Goal: Navigation & Orientation: Find specific page/section

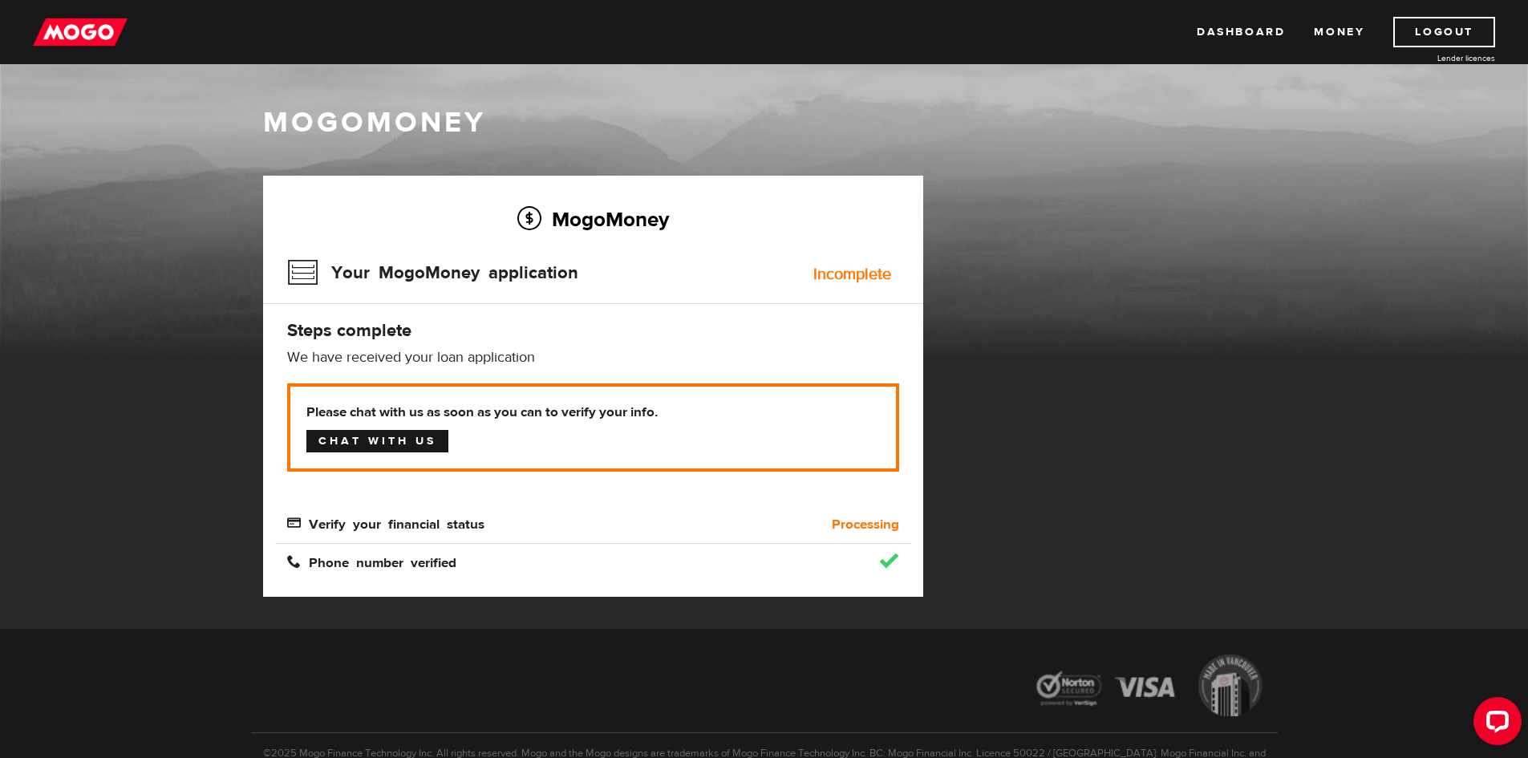
click at [375, 440] on link "Chat with us" at bounding box center [377, 441] width 142 height 22
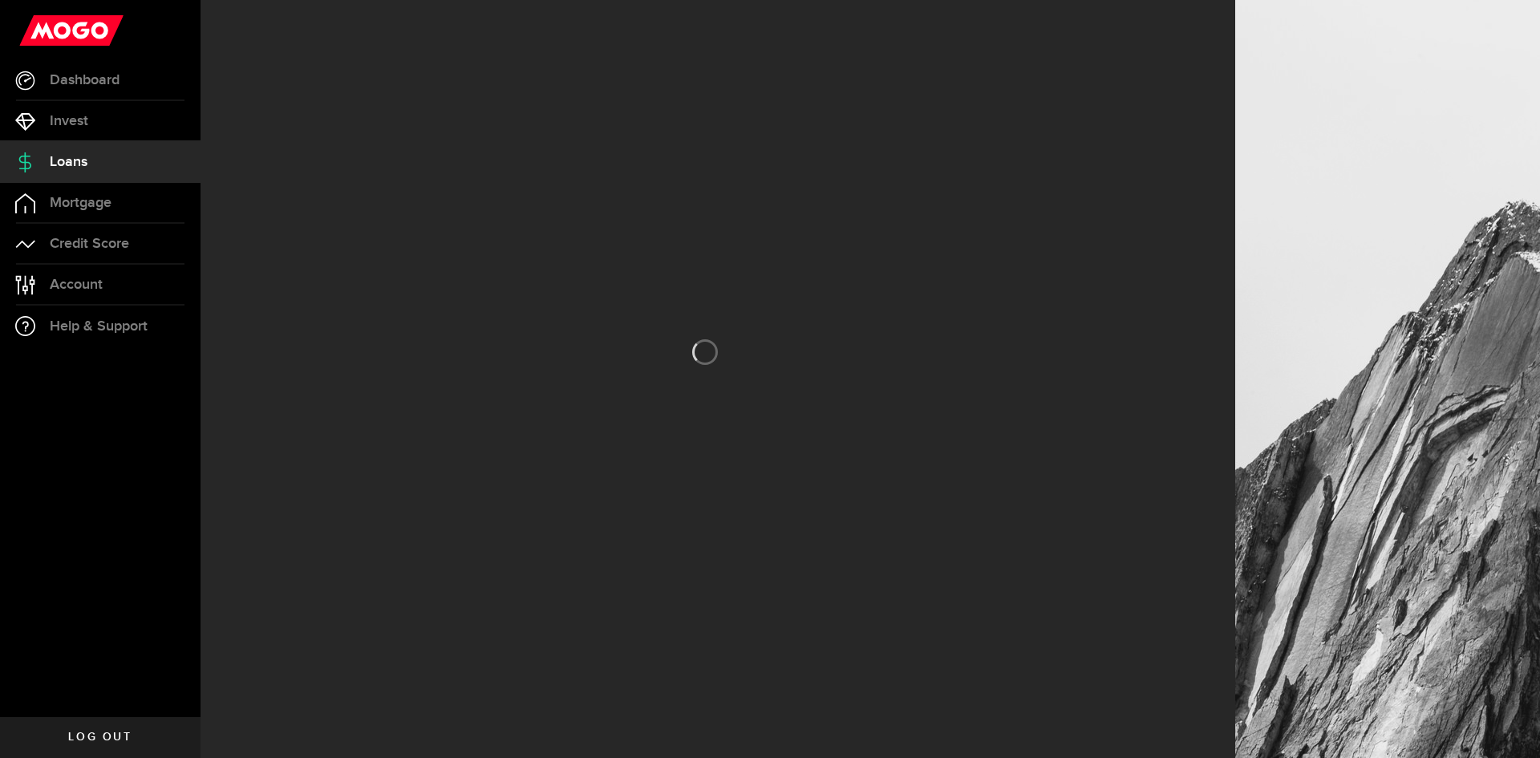
click at [68, 164] on span "Loans" at bounding box center [69, 162] width 38 height 14
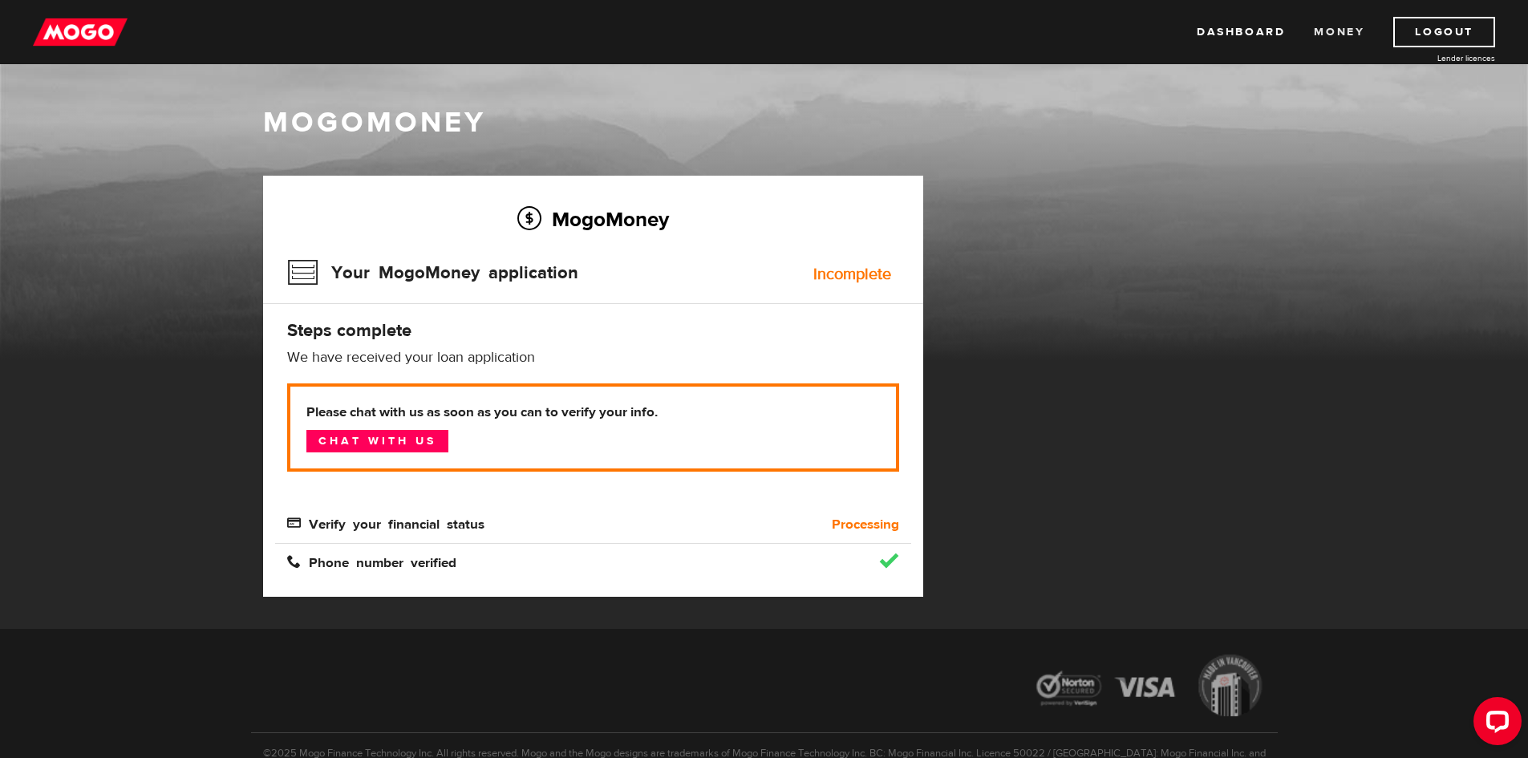
click at [1328, 21] on link "Money" at bounding box center [1339, 32] width 51 height 30
click at [1246, 34] on link "Dashboard" at bounding box center [1241, 32] width 88 height 30
